Goal: Task Accomplishment & Management: Complete application form

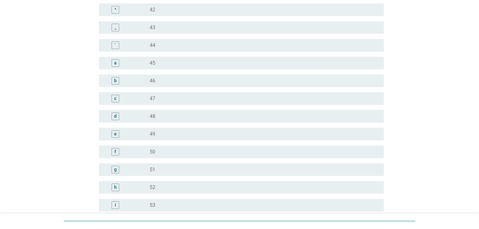
scroll to position [596, 0]
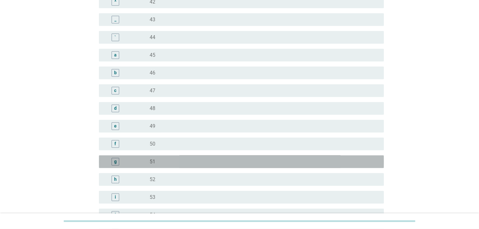
click at [118, 162] on div "g" at bounding box center [115, 162] width 8 height 8
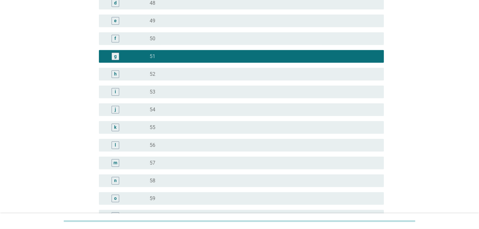
scroll to position [777, 0]
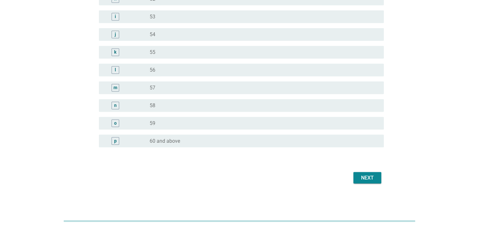
click at [359, 183] on button "Next" at bounding box center [367, 177] width 28 height 11
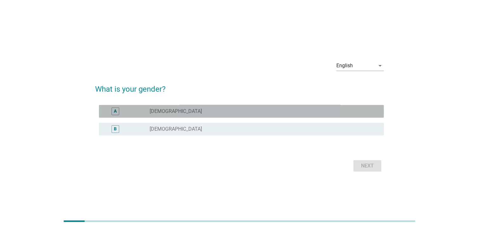
click at [160, 111] on label "[DEMOGRAPHIC_DATA]" at bounding box center [176, 111] width 52 height 6
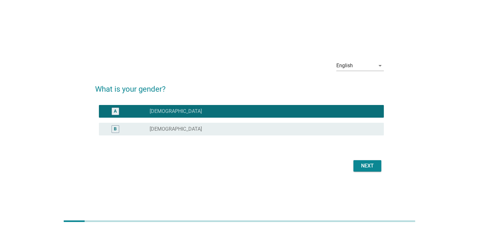
click at [365, 160] on button "Next" at bounding box center [367, 165] width 28 height 11
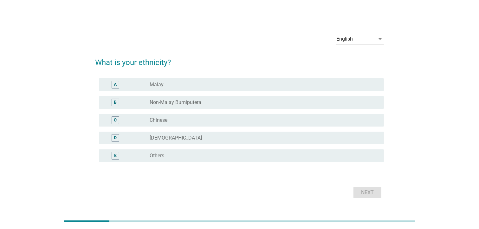
click at [270, 119] on div "radio_button_unchecked Chinese" at bounding box center [262, 120] width 224 height 6
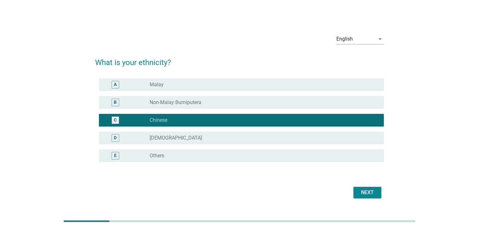
click at [371, 196] on button "Next" at bounding box center [367, 192] width 28 height 11
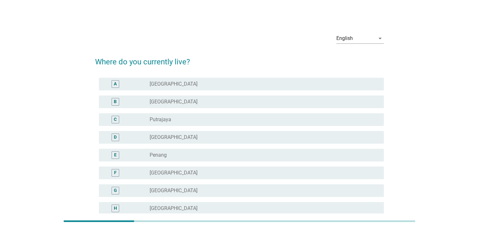
click at [299, 159] on div "E radio_button_unchecked Penang" at bounding box center [241, 155] width 285 height 13
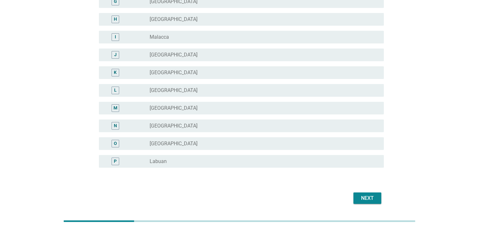
scroll to position [209, 0]
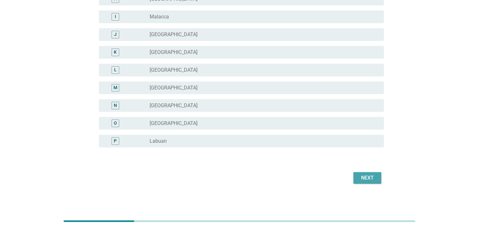
click at [372, 179] on div "Next" at bounding box center [367, 178] width 18 height 8
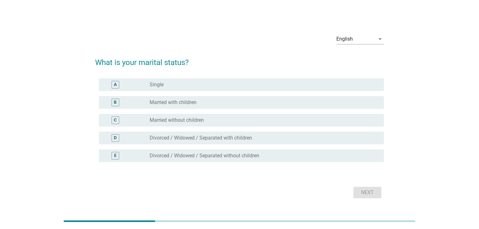
click at [327, 108] on div "B radio_button_unchecked Married with children" at bounding box center [241, 102] width 285 height 13
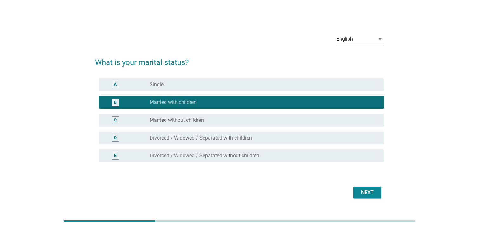
click at [371, 192] on div "Next" at bounding box center [367, 192] width 18 height 8
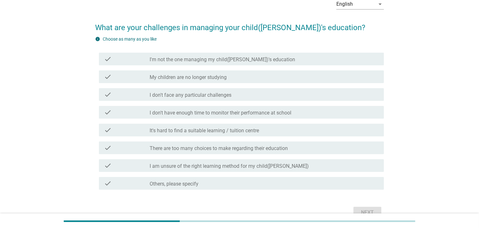
scroll to position [37, 0]
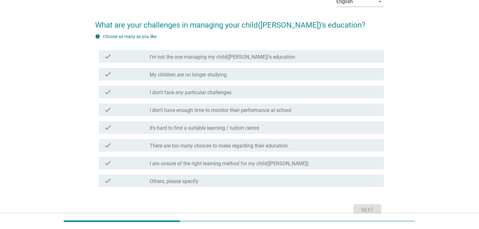
click at [366, 114] on div "check check_box_outline_blank I don't have enough time to monitor their perform…" at bounding box center [241, 109] width 285 height 13
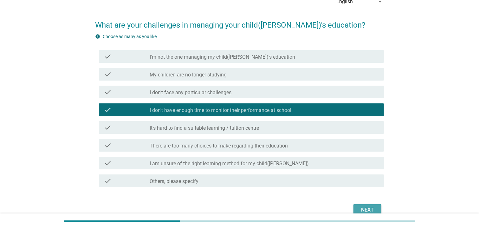
click at [372, 208] on div "Next" at bounding box center [367, 210] width 18 height 8
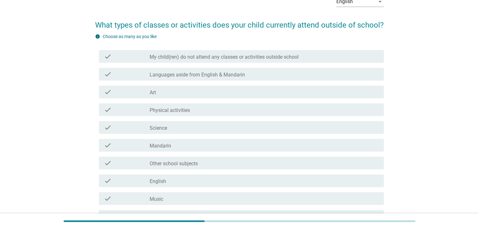
scroll to position [0, 0]
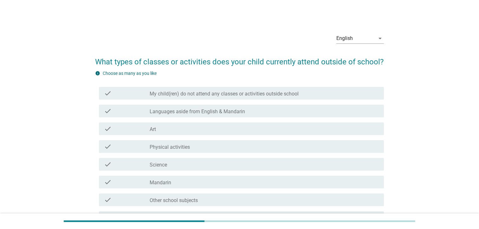
click at [275, 115] on div "check check_box_outline_blank Languages aside from English & Mandarin" at bounding box center [241, 111] width 285 height 13
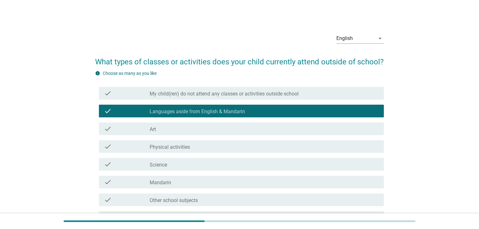
click at [349, 123] on div "check check_box_outline_blank Art" at bounding box center [241, 128] width 285 height 13
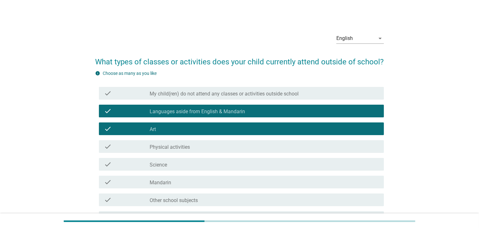
click at [370, 113] on div "check_box_outline_blank Languages aside from English & Mandarin" at bounding box center [264, 111] width 229 height 8
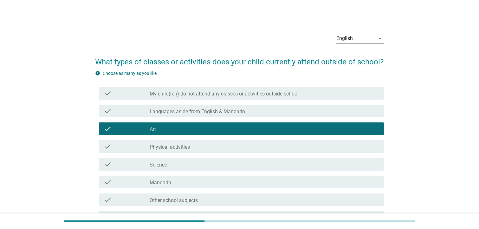
click at [371, 133] on div "check check_box_outline_blank Art" at bounding box center [241, 128] width 285 height 13
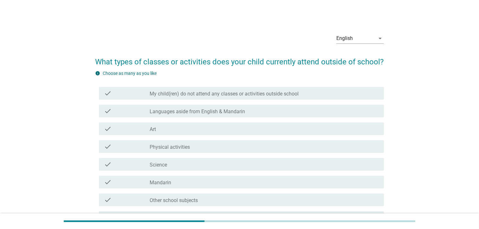
click at [352, 169] on div "check check_box_outline_blank Science" at bounding box center [241, 164] width 285 height 13
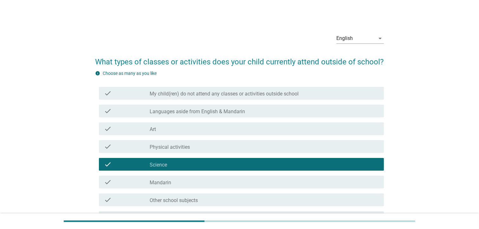
click at [344, 212] on div "check check_box_outline_blank English" at bounding box center [241, 217] width 285 height 13
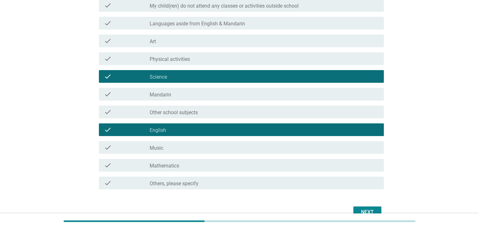
scroll to position [88, 0]
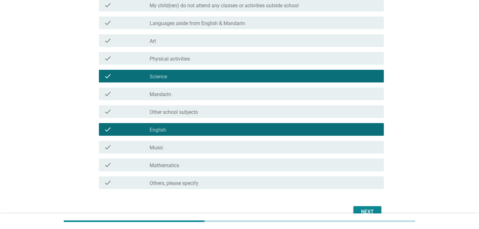
click at [334, 134] on div "check check_box_outline_blank English" at bounding box center [241, 129] width 285 height 13
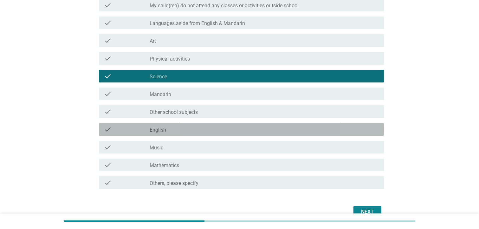
click at [339, 115] on div "check check_box_outline_blank Other school subjects" at bounding box center [241, 111] width 285 height 13
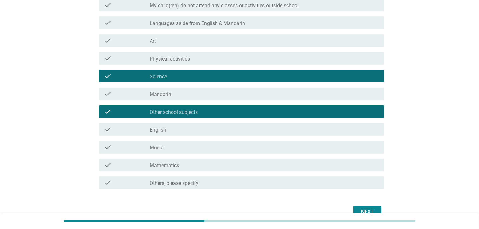
click at [365, 165] on div "check_box_outline_blank Mathematics" at bounding box center [264, 165] width 229 height 8
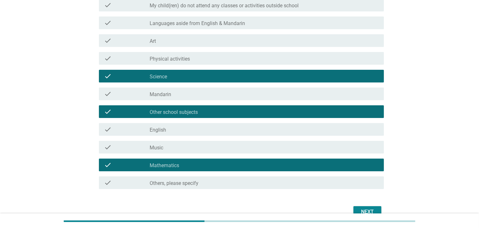
click at [371, 207] on button "Next" at bounding box center [367, 211] width 28 height 11
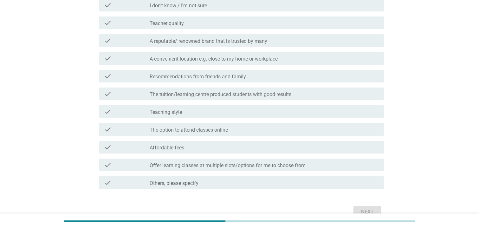
scroll to position [0, 0]
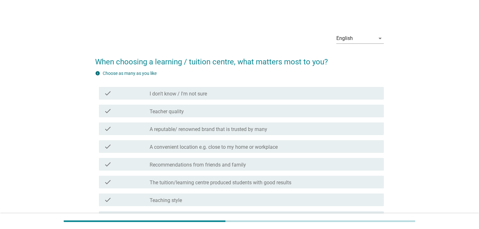
click at [353, 112] on div "check_box_outline_blank Teacher quality" at bounding box center [264, 111] width 229 height 8
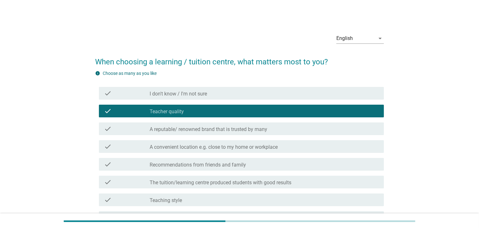
click at [339, 186] on div "check check_box_outline_blank The tuition/learning centre produced students wit…" at bounding box center [241, 181] width 285 height 13
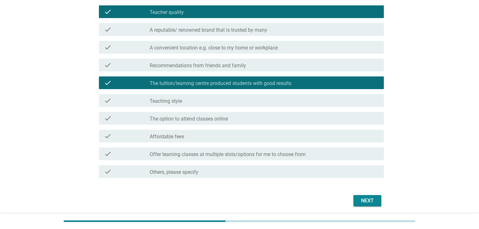
scroll to position [100, 0]
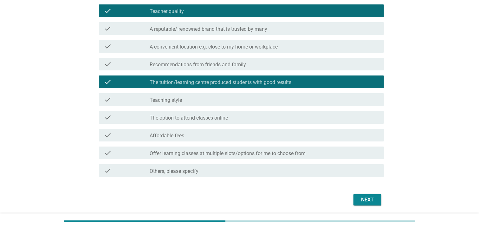
click at [353, 155] on div "check_box_outline_blank Offer learning classes at multiple slots/options for me…" at bounding box center [264, 153] width 229 height 8
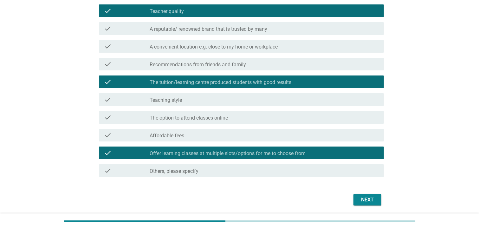
click at [379, 199] on button "Next" at bounding box center [367, 199] width 28 height 11
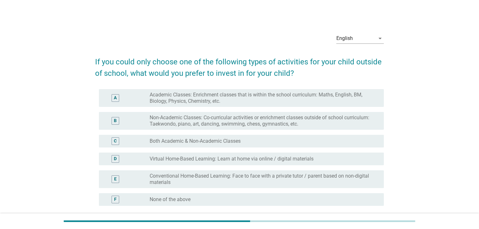
click at [367, 121] on label "Non-Academic Classes: Co-curricular activities or enrichment classes outside of…" at bounding box center [262, 120] width 224 height 13
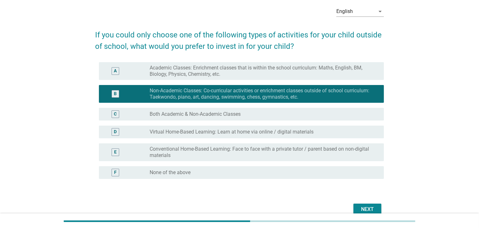
scroll to position [58, 0]
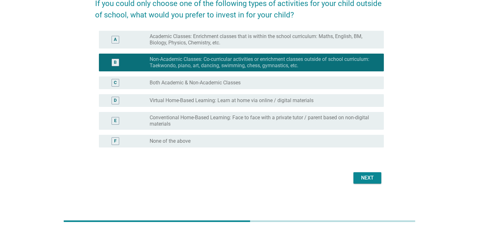
click at [376, 178] on button "Next" at bounding box center [367, 177] width 28 height 11
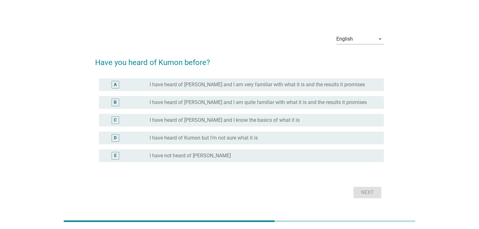
click at [342, 103] on label "I have heard of [PERSON_NAME] and I am quite familiar with what it is and the r…" at bounding box center [258, 102] width 217 height 6
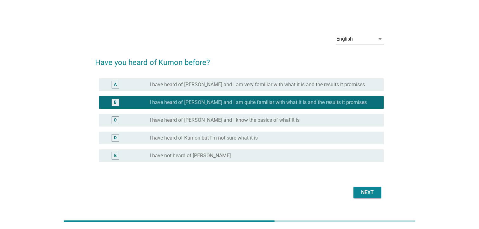
click at [372, 192] on div "Next" at bounding box center [367, 192] width 18 height 8
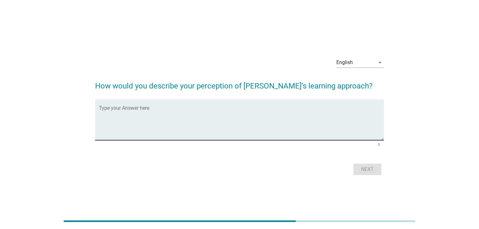
click at [179, 109] on textarea "Type your Answer here" at bounding box center [241, 123] width 285 height 33
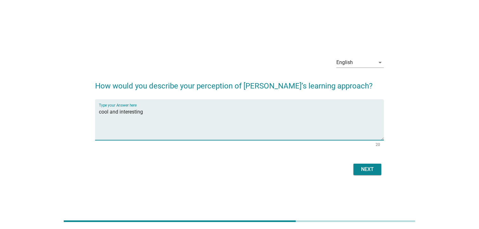
type textarea "cool and interesting"
click at [366, 172] on div "Next" at bounding box center [367, 169] width 18 height 8
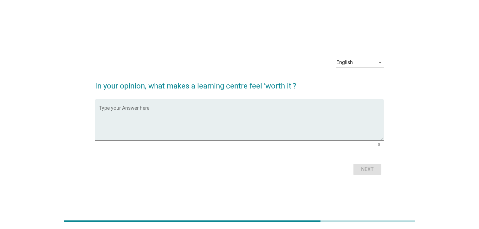
click at [118, 110] on textarea "Type your Answer here" at bounding box center [241, 123] width 285 height 33
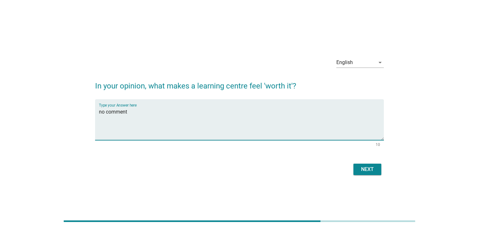
type textarea "no comment"
click at [365, 168] on div "Next" at bounding box center [367, 169] width 18 height 8
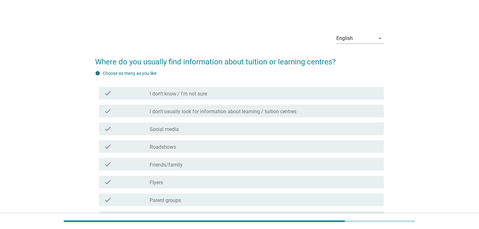
click at [141, 167] on div "check" at bounding box center [127, 164] width 46 height 8
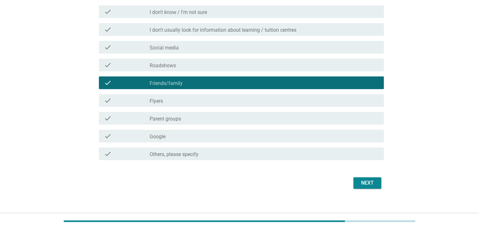
scroll to position [86, 0]
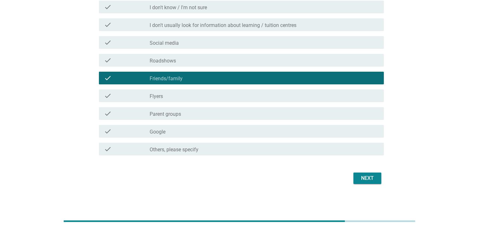
click at [201, 115] on div "check_box_outline_blank Parent groups" at bounding box center [264, 114] width 229 height 8
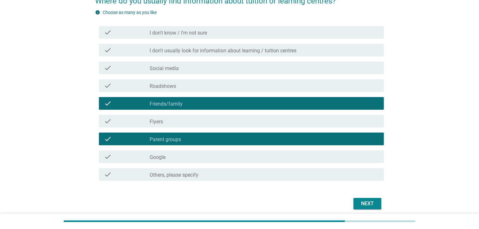
scroll to position [86, 0]
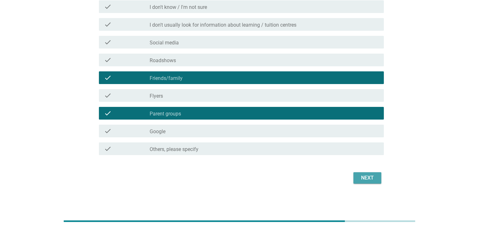
click at [367, 179] on div "Next" at bounding box center [367, 178] width 18 height 8
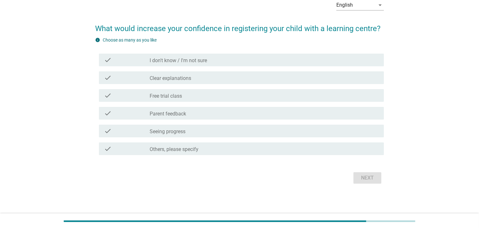
scroll to position [0, 0]
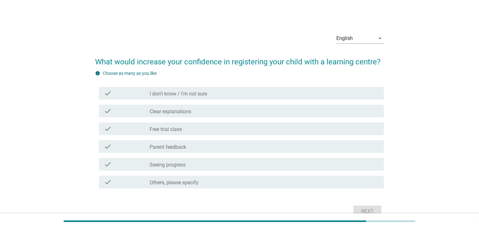
click at [325, 111] on div "check_box_outline_blank Clear explanations" at bounding box center [264, 111] width 229 height 8
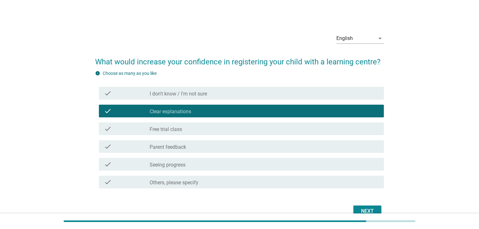
click at [307, 149] on div "check_box_outline_blank Parent feedback" at bounding box center [264, 147] width 229 height 8
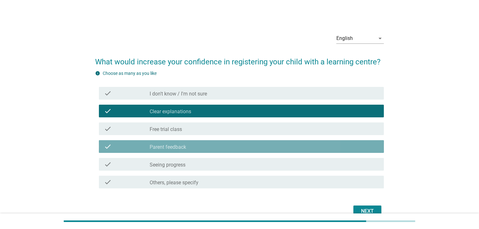
click at [314, 167] on div "check_box_outline_blank Seeing progress" at bounding box center [264, 164] width 229 height 8
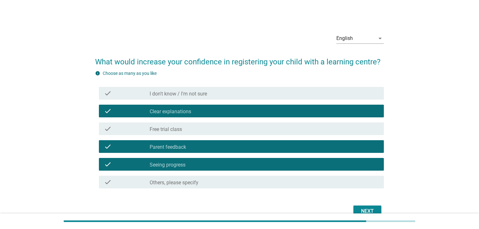
click at [372, 207] on div "Next" at bounding box center [367, 211] width 18 height 8
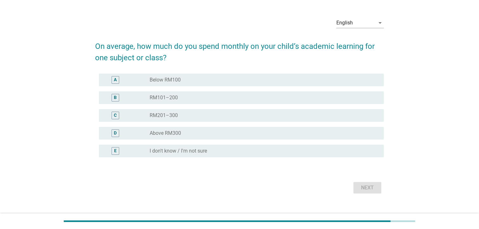
scroll to position [25, 0]
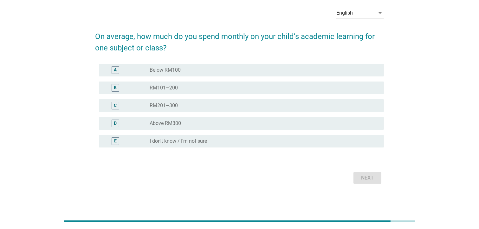
click at [130, 92] on div "B radio_button_unchecked RM101–200" at bounding box center [241, 87] width 285 height 13
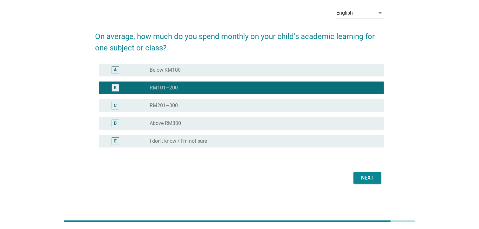
click at [199, 68] on div "radio_button_unchecked Below RM100" at bounding box center [262, 70] width 224 height 6
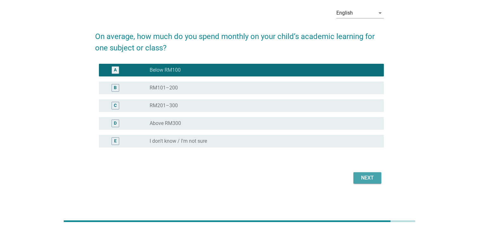
click at [375, 181] on button "Next" at bounding box center [367, 177] width 28 height 11
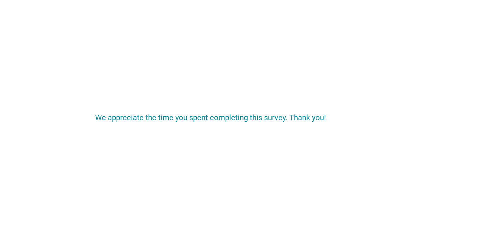
scroll to position [0, 0]
